Goal: Complete application form: Complete application form

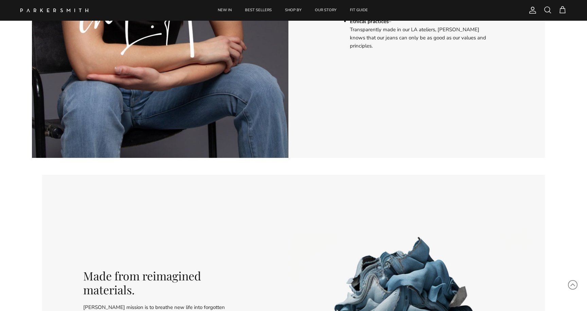
scroll to position [883, 0]
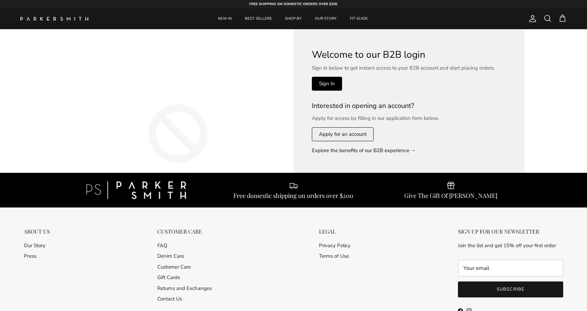
click at [329, 133] on link "Apply for an account" at bounding box center [343, 134] width 62 height 14
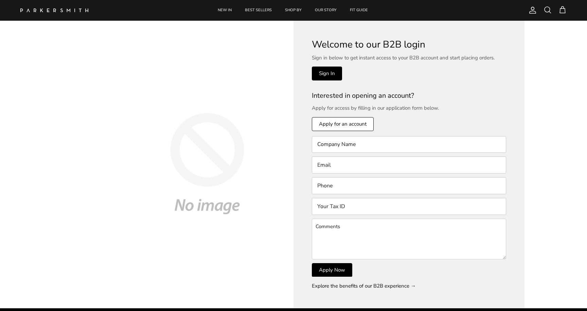
scroll to position [20, 0]
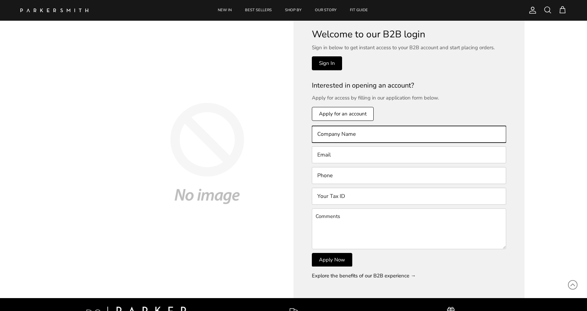
click at [358, 133] on input "text" at bounding box center [409, 134] width 194 height 17
type input "test"
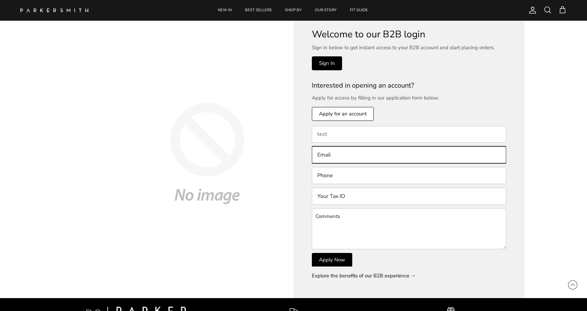
click at [356, 150] on input "text" at bounding box center [409, 154] width 194 height 17
type input "testshop@shaunoster.com"
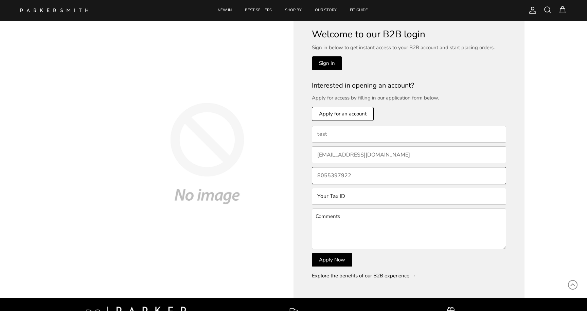
type input "8055397922"
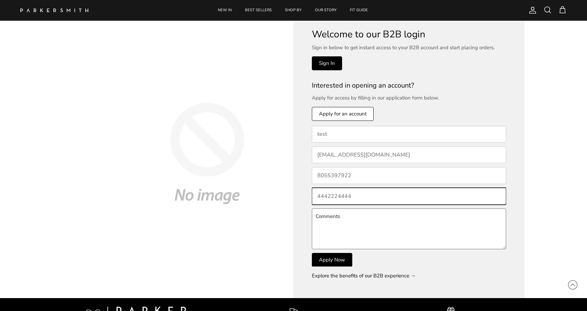
type input "4442224444"
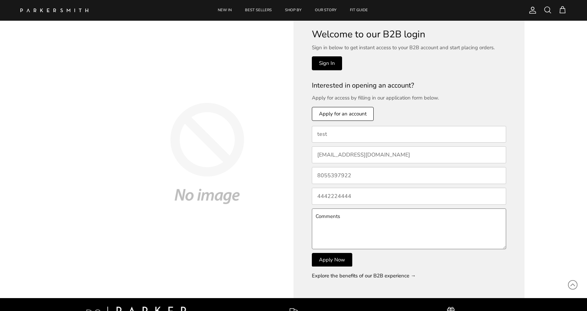
click at [349, 219] on textarea at bounding box center [409, 228] width 194 height 41
type textarea "lemmein"
click at [338, 255] on button "Apply Now" at bounding box center [332, 260] width 40 height 14
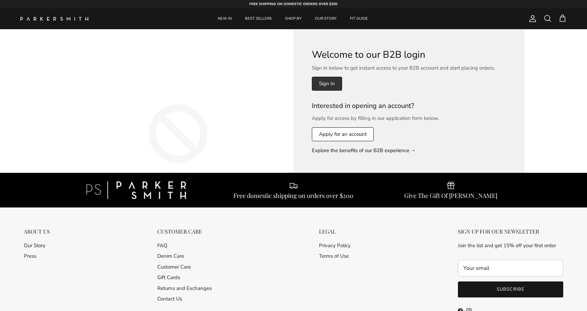
click at [322, 90] on link "Sign In" at bounding box center [327, 84] width 30 height 14
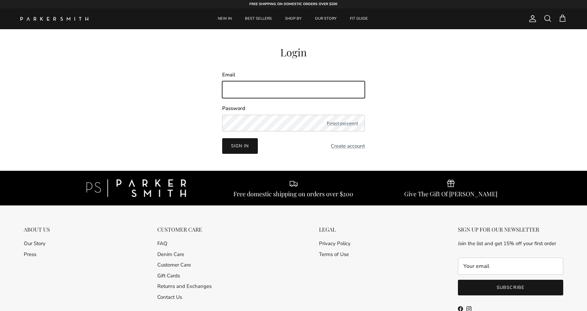
click at [291, 86] on input "Email" at bounding box center [293, 89] width 143 height 17
paste input "pages/b2b-login"
type input "pages/b2b-login"
type input "testseller@shaunoster.com"
click at [222, 138] on button "Sign in" at bounding box center [240, 146] width 36 height 16
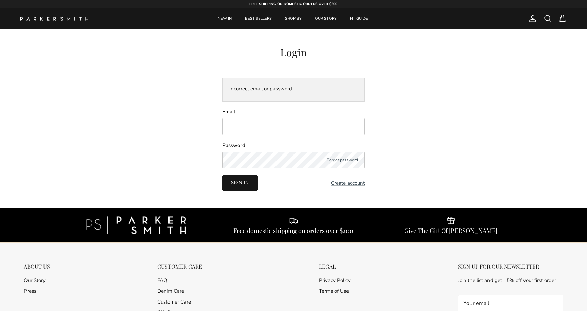
click at [564, 12] on div "Search NEW IN BEST SELLERS SHOP BY OUR STORY FIT GUIDE Account Search Cart" at bounding box center [293, 18] width 587 height 21
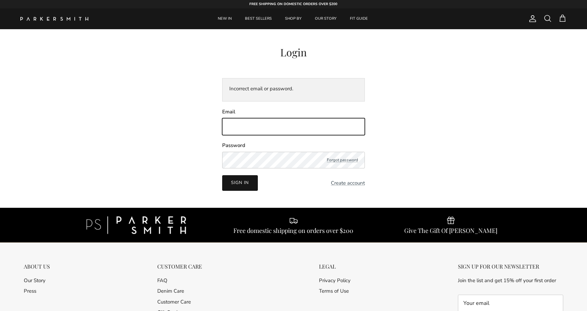
click at [305, 118] on input "Email" at bounding box center [293, 126] width 143 height 17
paste input "pages/b2b-login"
type input "pages/b2b-login"
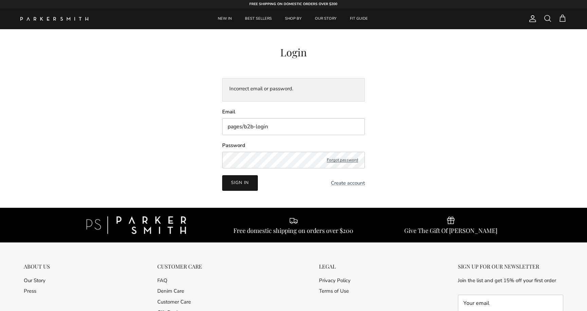
click at [344, 161] on link "Forgot password" at bounding box center [342, 159] width 31 height 5
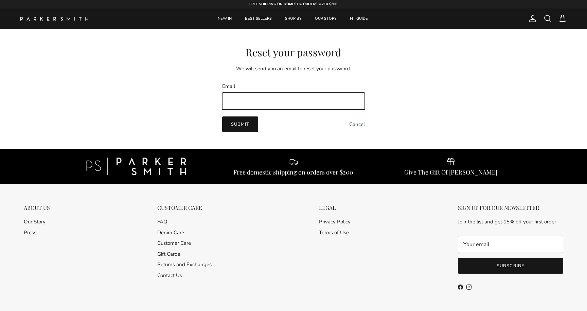
click at [318, 98] on input "Email" at bounding box center [293, 101] width 143 height 17
paste input "pages/b2b-login"
type input "testseller@shaunoster.com"
click at [222, 116] on button "Submit" at bounding box center [240, 124] width 36 height 16
